Goal: Information Seeking & Learning: Learn about a topic

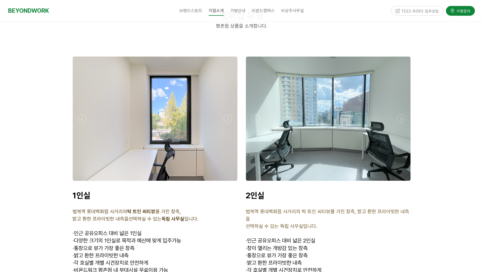
scroll to position [1315, 0]
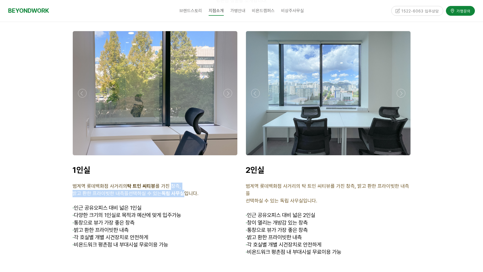
drag, startPoint x: 171, startPoint y: 164, endPoint x: 182, endPoint y: 170, distance: 12.9
click at [183, 171] on div "1인실 범계역 롯데백화점 사거리의 탁 트인 씨티뷰 를 가진 창측, 밝고 환한 프라이빗한 내측을 선택하실 수 있는 독립 사무실 입니다. · 인근…" at bounding box center [155, 210] width 165 height 91
click at [182, 190] on strong "독립 사무실" at bounding box center [173, 193] width 23 height 6
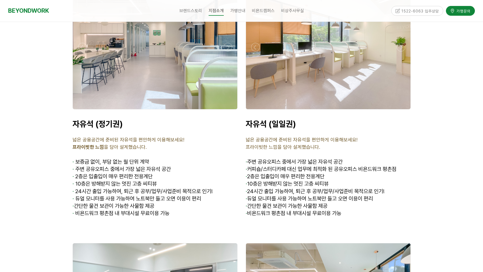
scroll to position [1855, 0]
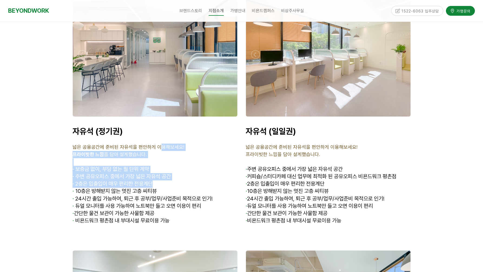
drag, startPoint x: 158, startPoint y: 119, endPoint x: 164, endPoint y: 157, distance: 37.8
click at [164, 157] on div "자유석 (정기권) 넓은 공용공간에 준비된 자유석을 편안하게 이용해보세요! 프라이빗한 느낌 을 담아 설계했습니다. · 보증금 없이, 부담 없는 …" at bounding box center [155, 175] width 165 height 98
click at [154, 157] on div at bounding box center [154, 157] width 0 height 0
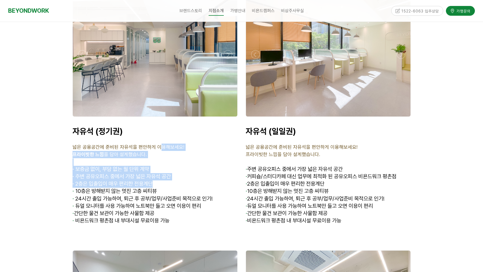
click at [169, 173] on span "· 주변 공유오피스 중에서 가장 넓은 자유석 공간" at bounding box center [122, 176] width 98 height 7
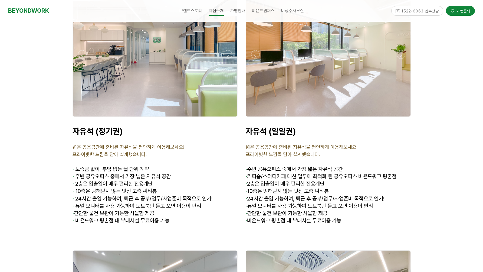
scroll to position [1811, 0]
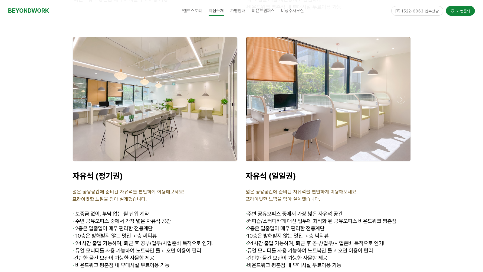
click at [265, 225] on span "· 2층은 입출입이 매우 편리한 전용계단" at bounding box center [285, 228] width 79 height 7
click at [296, 240] on p "· 24시간 출입 가능하여, 퇴근 후 공부/업무/사업준비 목적으로 인기!" at bounding box center [328, 243] width 165 height 7
click at [321, 240] on span "· 24시간 출입 가능하여, 퇴근 후 공부/업무/사업준비 목적으로 인기!" at bounding box center [315, 243] width 139 height 7
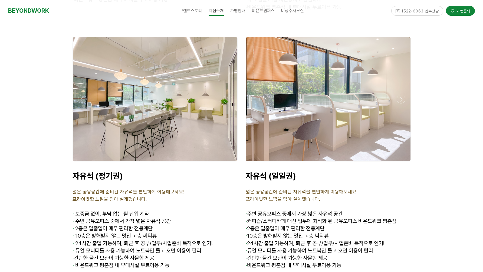
click at [305, 247] on span "· 듀얼 모니터를 사용 가능하여 노트북만 들고 오면 이용이 편리" at bounding box center [309, 250] width 127 height 7
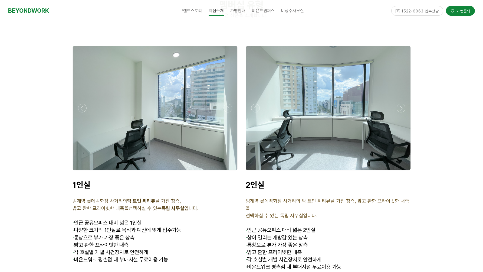
scroll to position [1288, 0]
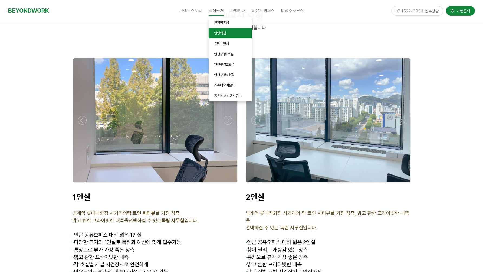
click at [240, 30] on link "안양역점" at bounding box center [230, 33] width 43 height 11
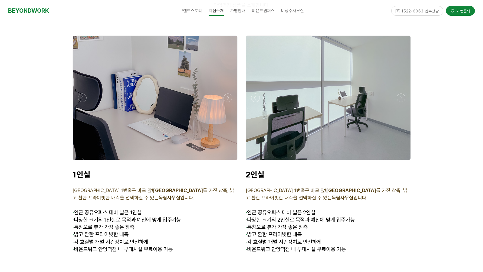
scroll to position [1244, 0]
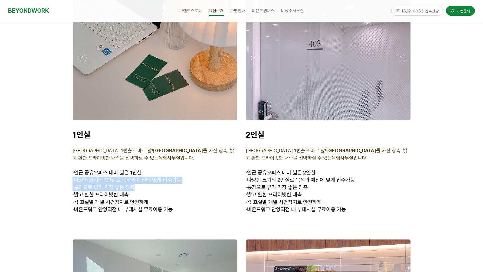
drag, startPoint x: 148, startPoint y: 163, endPoint x: 163, endPoint y: 180, distance: 23.0
click at [163, 180] on div "1인실 안양역 1번출구 바로 앞! 안양천 공원뷰 를 가진 창측, 밝고 환한 프라이빗한 내측을 선택하실 수 있는 독립사무실 입니다. · 인근 공…" at bounding box center [155, 172] width 165 height 84
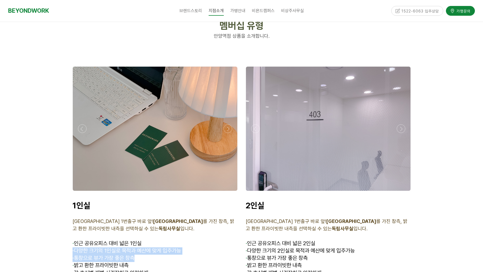
scroll to position [1161, 0]
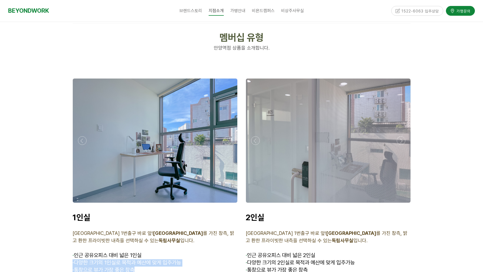
click at [227, 204] on div at bounding box center [155, 204] width 168 height 0
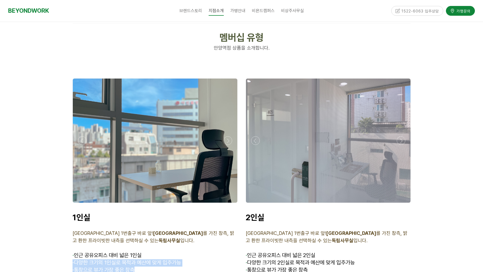
click at [227, 204] on div at bounding box center [155, 204] width 168 height 0
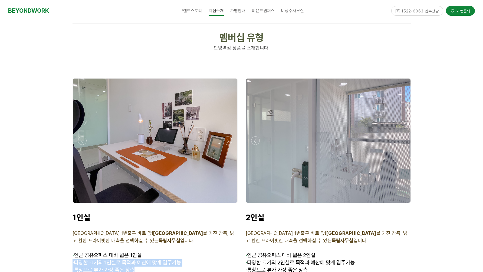
click at [227, 204] on div at bounding box center [155, 204] width 168 height 0
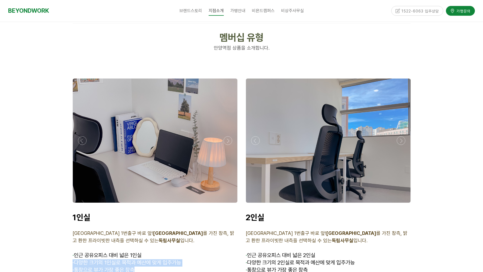
click at [227, 204] on div at bounding box center [155, 204] width 168 height 0
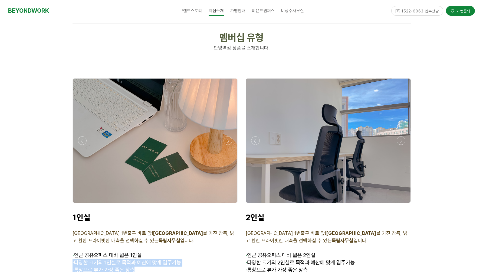
click at [227, 204] on div at bounding box center [155, 204] width 168 height 0
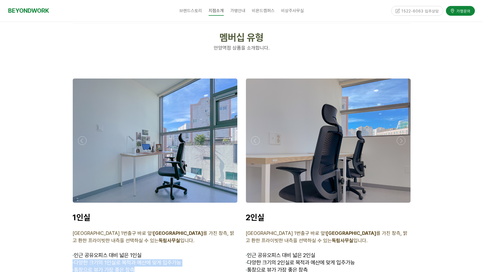
click at [227, 204] on div at bounding box center [155, 204] width 168 height 0
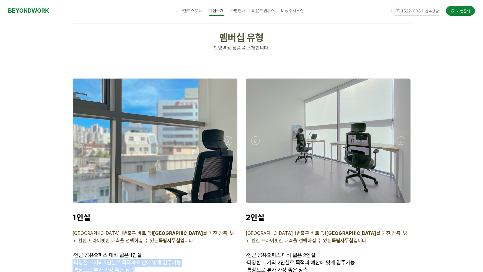
click at [227, 204] on div at bounding box center [155, 204] width 168 height 0
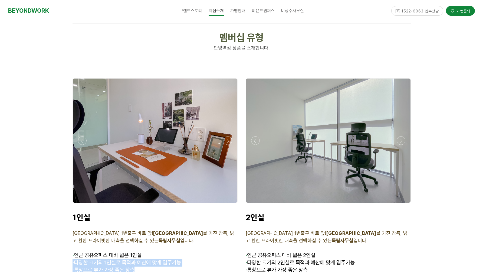
click at [227, 204] on div at bounding box center [155, 204] width 168 height 0
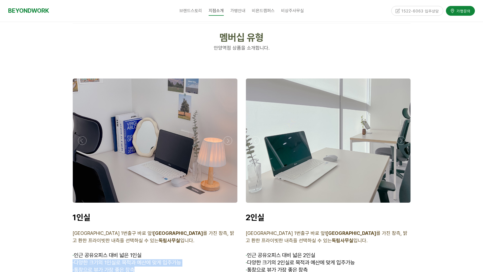
click at [227, 204] on div at bounding box center [155, 204] width 168 height 0
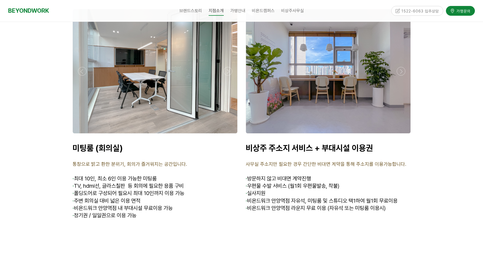
scroll to position [1955, 0]
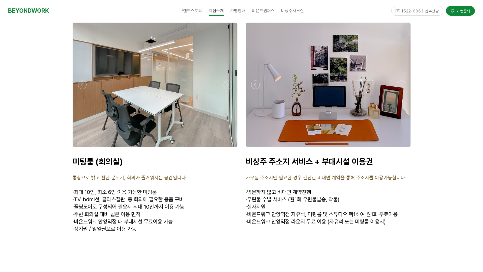
click at [270, 196] on span "· 우편물 수발 서비스 (월1회 우편물발송, 착불)" at bounding box center [293, 199] width 94 height 7
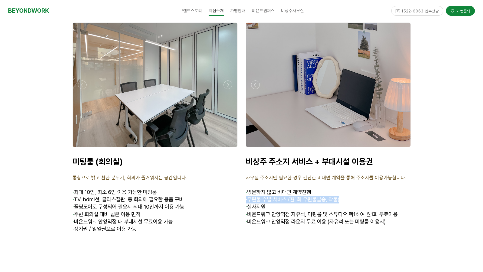
click at [270, 196] on span "· 우편물 수발 서비스 (월1회 우편물발송, 착불)" at bounding box center [293, 199] width 94 height 7
click at [282, 218] on span "· 비욘드워크 안양역점 라운지 무료 이용 (자유석 또는 미팅룸 이용시)" at bounding box center [316, 221] width 140 height 7
click at [313, 218] on span "· 비욘드워크 안양역점 라운지 무료 이용 (자유석 또는 미팅룸 이용시)" at bounding box center [316, 221] width 140 height 7
click at [321, 211] on span "· 비욘드워크 안양역점 자유석, 미팅룸 및 스튜디오 택1하여 월1회 무료이용" at bounding box center [322, 214] width 152 height 7
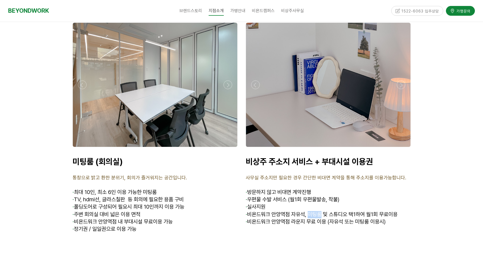
click at [321, 211] on span "· 비욘드워크 안양역점 자유석, 미팅룸 및 스튜디오 택1하여 월1회 무료이용" at bounding box center [322, 214] width 152 height 7
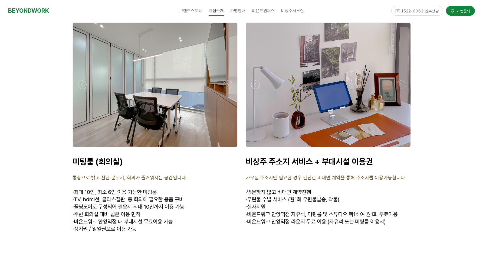
click at [348, 211] on span "· 비욘드워크 안양역점 자유석, 미팅룸 및 스튜디오 택1하여 월1회 무료이용" at bounding box center [322, 214] width 152 height 7
click at [363, 203] on p "· 실사지원" at bounding box center [328, 206] width 165 height 7
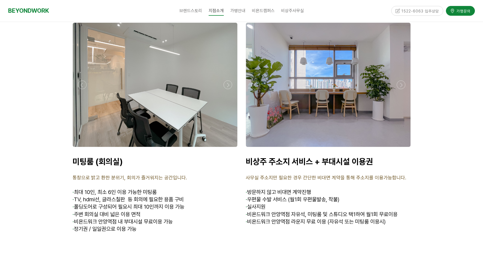
click at [280, 218] on span "· 비욘드워크 안양역점 라운지 무료 이용 (자유석 또는 미팅룸 이용시)" at bounding box center [316, 221] width 140 height 7
click at [309, 211] on span "· 비욘드워크 안양역점 자유석, 미팅룸 및 스튜디오 택1하여 월1회 무료이용" at bounding box center [322, 214] width 152 height 7
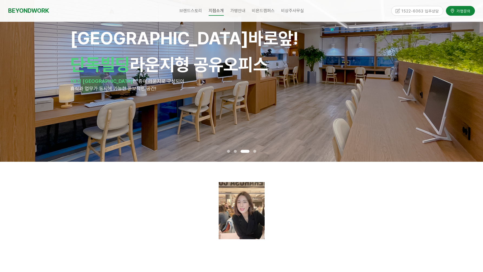
scroll to position [0, 0]
